Goal: Task Accomplishment & Management: Manage account settings

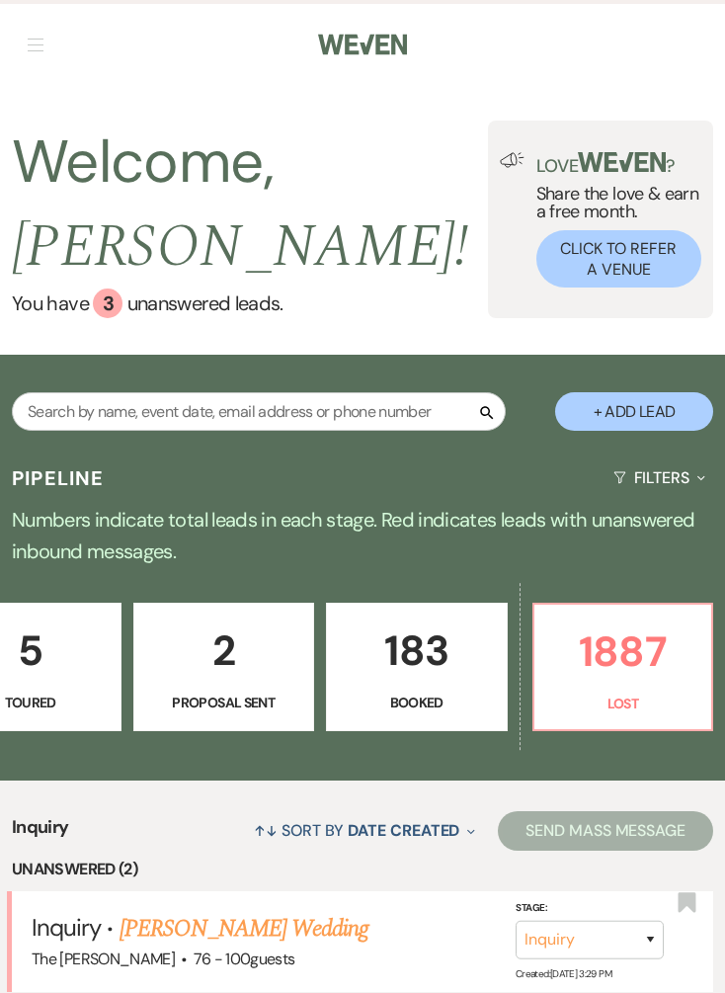
scroll to position [0, 858]
click at [434, 692] on p "Booked" at bounding box center [417, 703] width 156 height 22
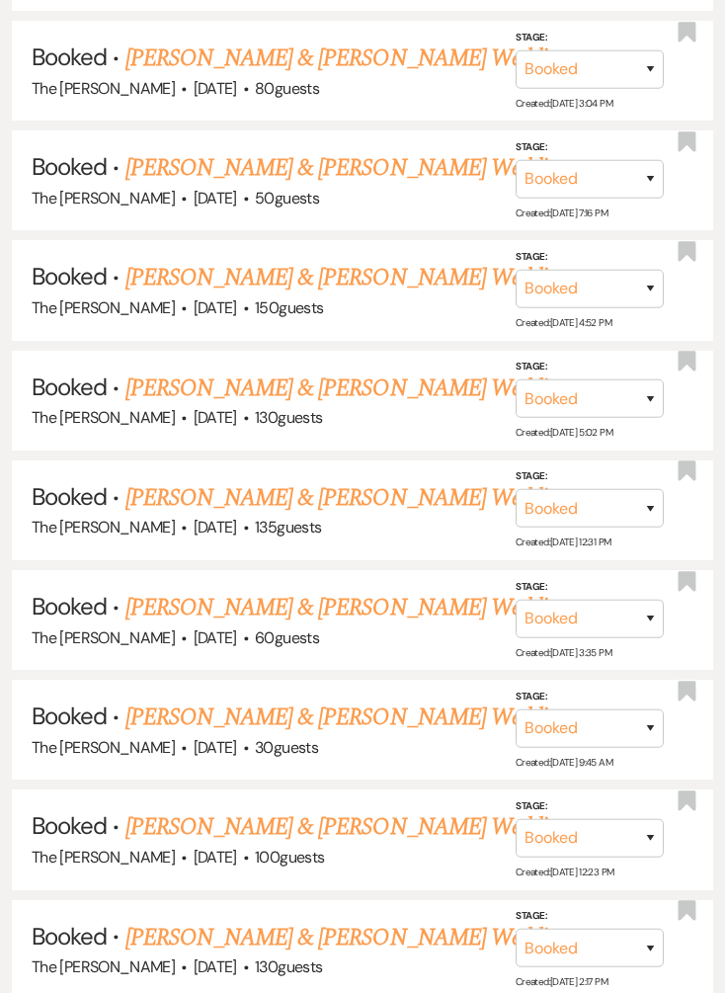
scroll to position [1890, 0]
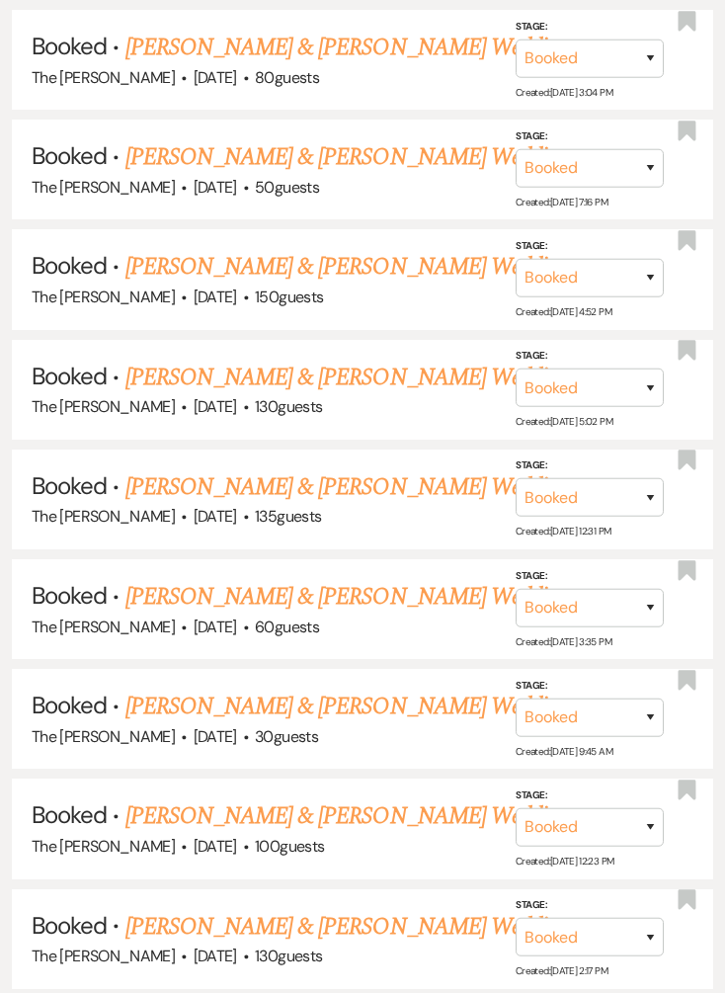
click at [414, 469] on link "[PERSON_NAME] & [PERSON_NAME] Wedding" at bounding box center [346, 487] width 443 height 36
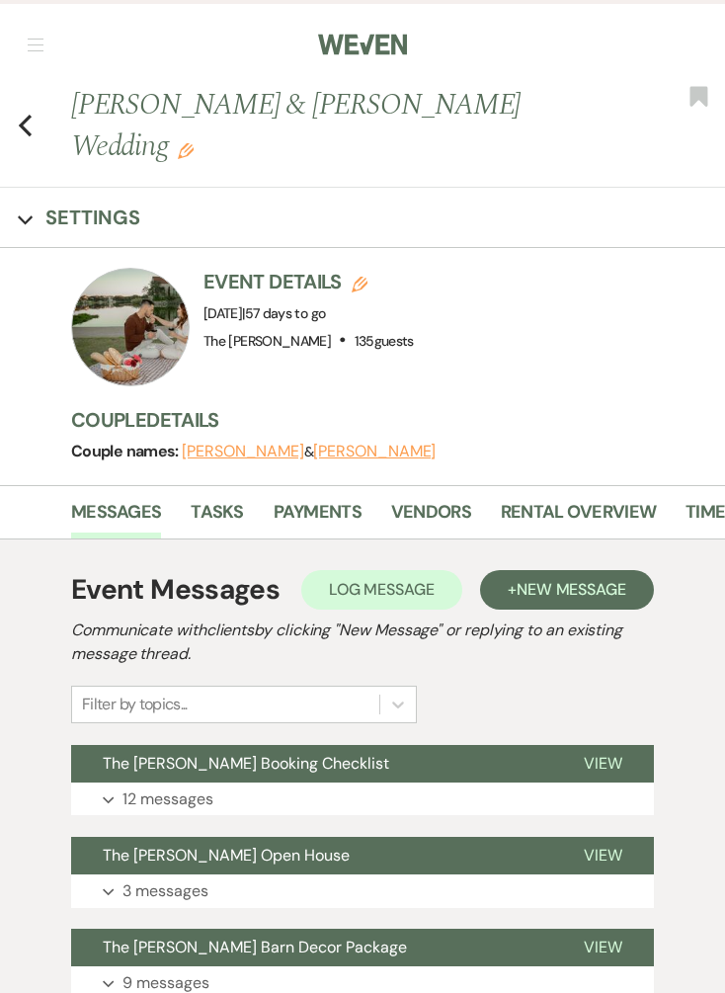
click at [340, 498] on link "Payments" at bounding box center [318, 518] width 88 height 41
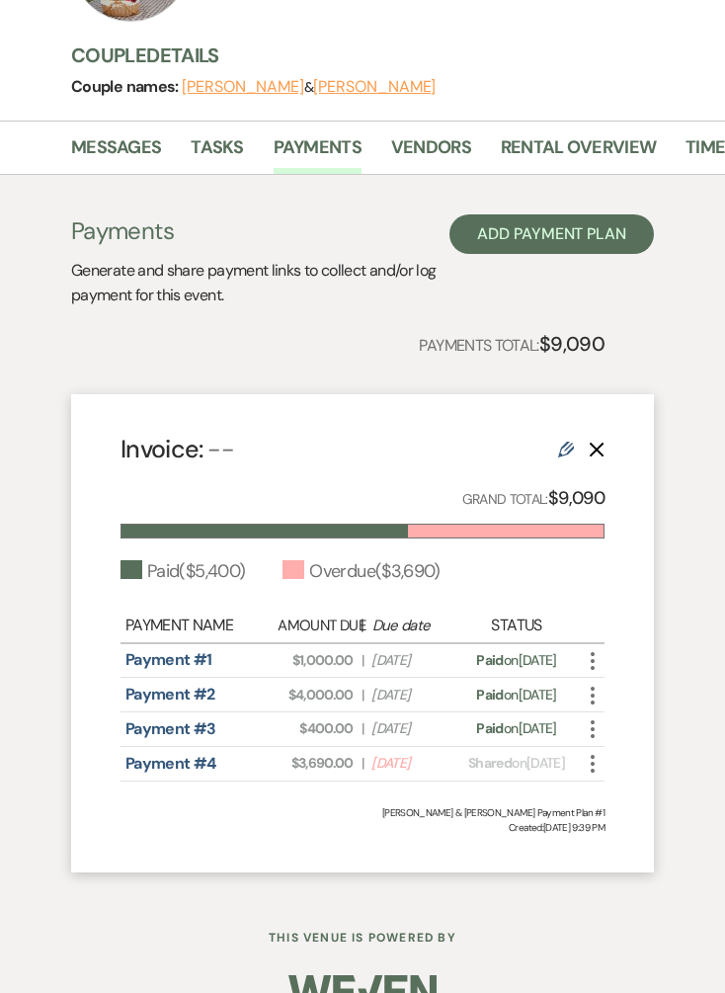
scroll to position [364, 0]
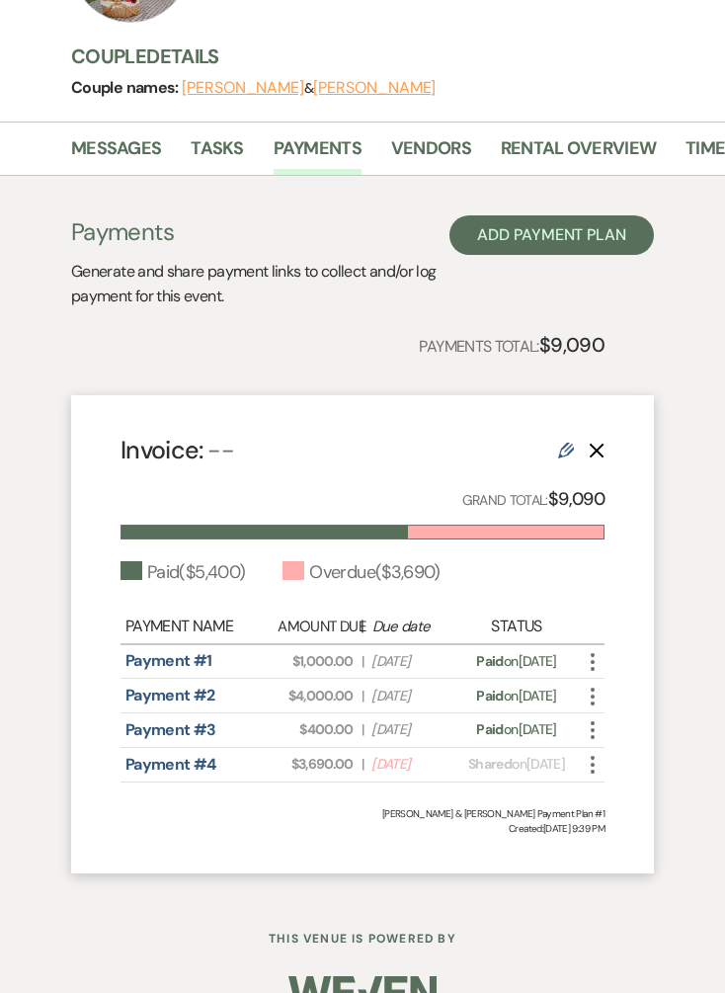
click at [583, 777] on icon "More" at bounding box center [593, 765] width 24 height 24
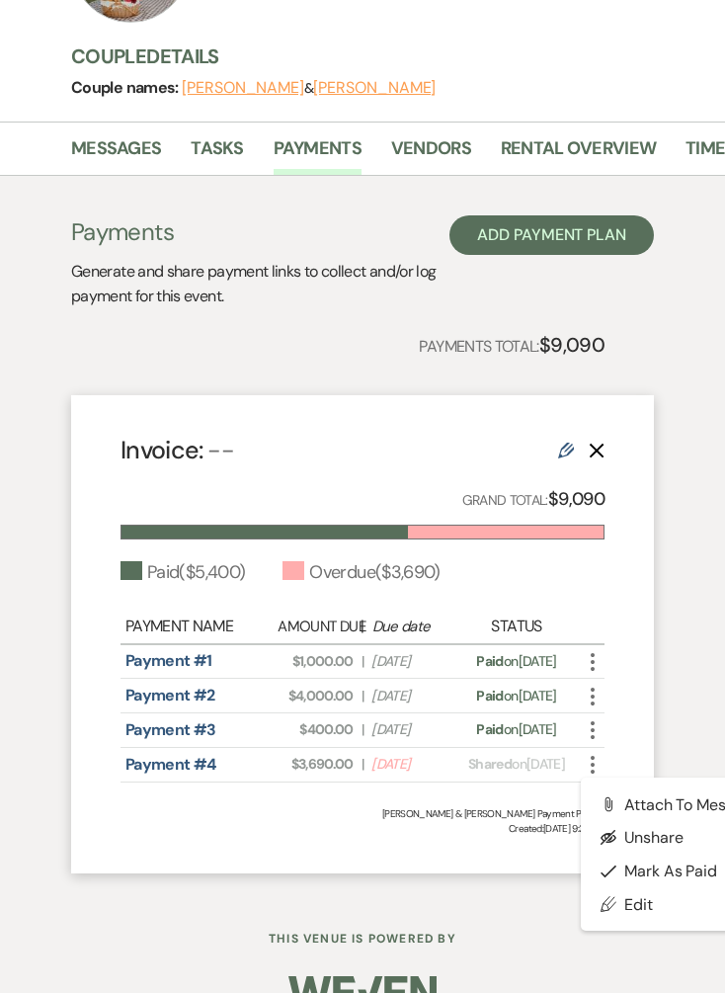
click at [678, 881] on button "Check [PERSON_NAME] [PERSON_NAME] as Paid" at bounding box center [681, 872] width 200 height 34
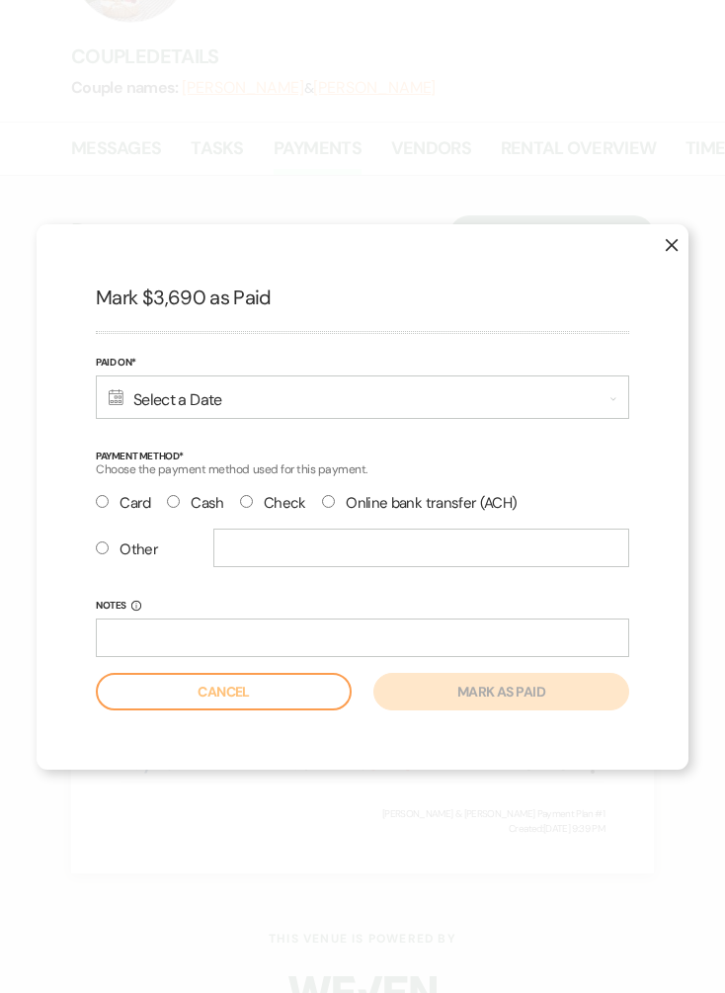
click at [310, 419] on div "Calendar Select a Date Expand" at bounding box center [363, 396] width 534 height 43
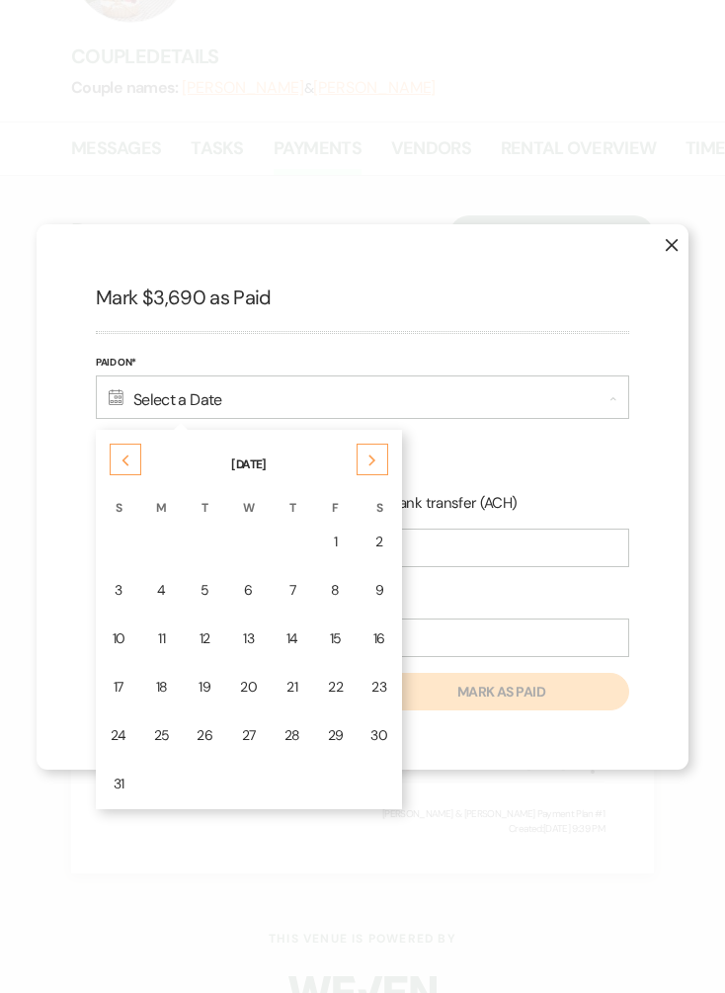
click at [293, 698] on div "21" at bounding box center [293, 687] width 16 height 21
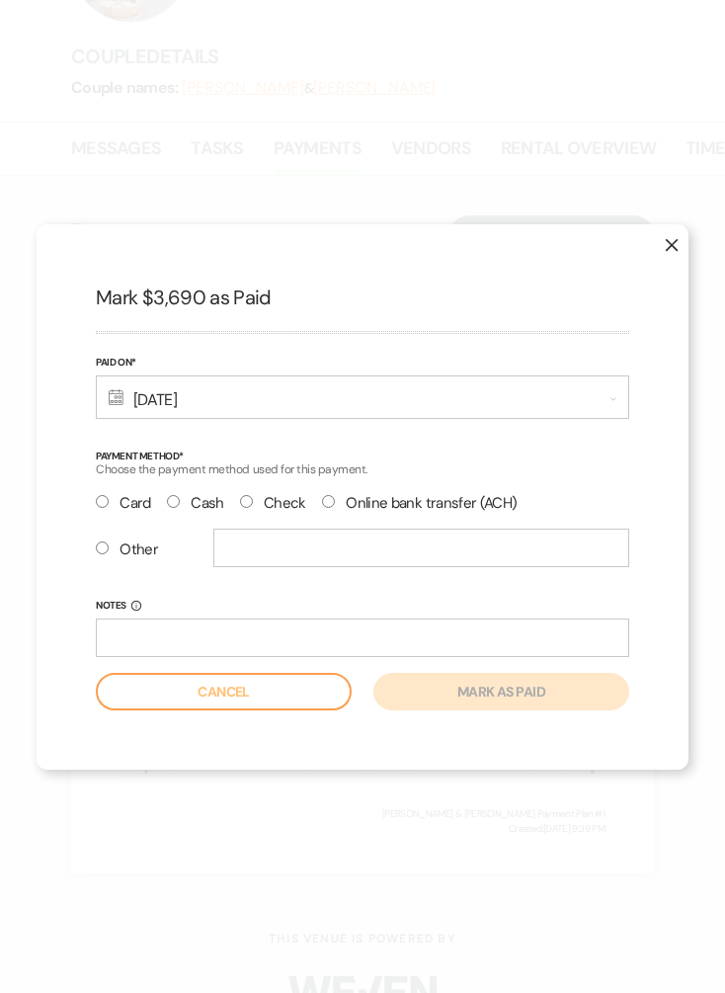
click at [101, 563] on label "Other" at bounding box center [127, 549] width 62 height 27
click at [101, 554] on input "Other" at bounding box center [102, 547] width 13 height 13
radio input "true"
click at [319, 567] on input "text" at bounding box center [421, 548] width 416 height 39
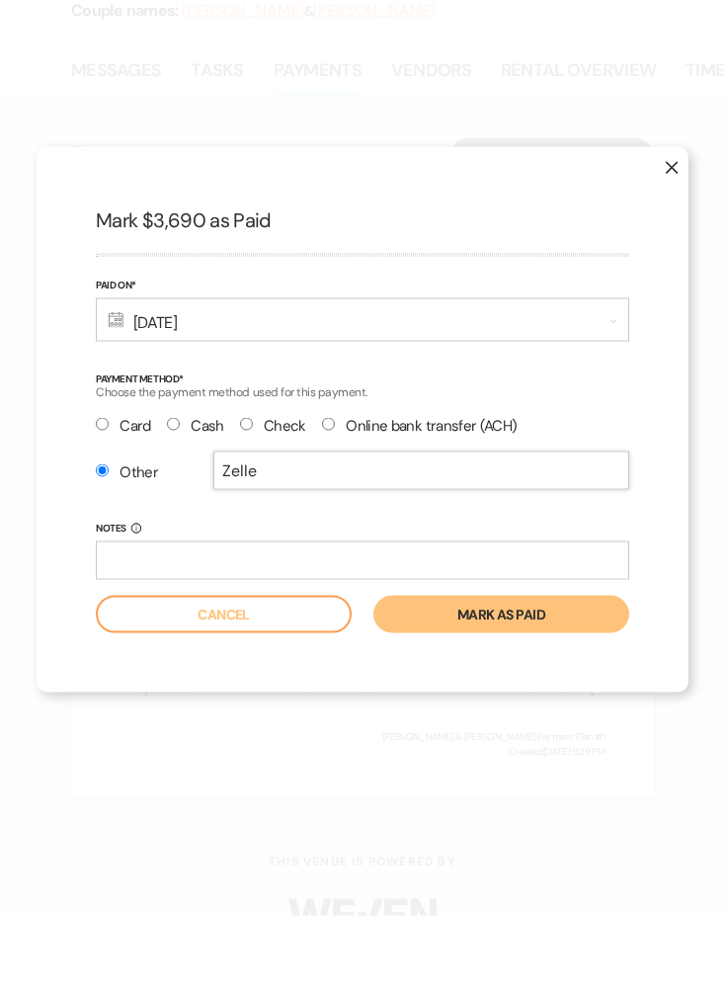
type input "Zelle"
click at [559, 673] on button "Mark as paid" at bounding box center [501, 692] width 256 height 38
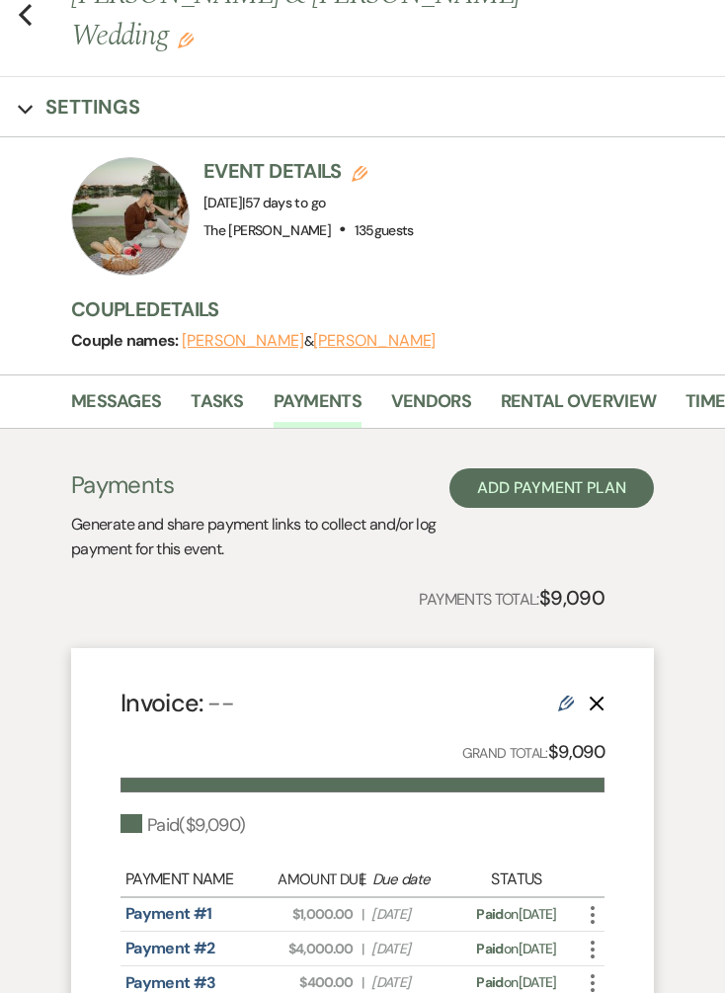
scroll to position [0, 0]
